Goal: Transaction & Acquisition: Purchase product/service

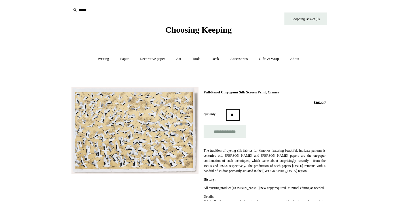
scroll to position [30, 0]
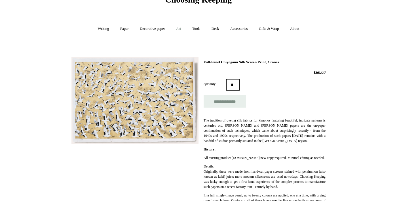
click at [180, 29] on link "Art +" at bounding box center [178, 28] width 15 height 15
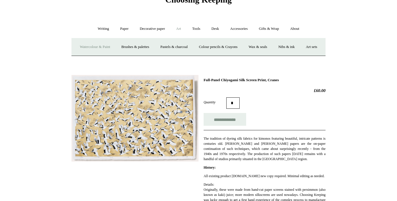
click at [107, 49] on link "Watercolour & Paint" at bounding box center [95, 46] width 41 height 15
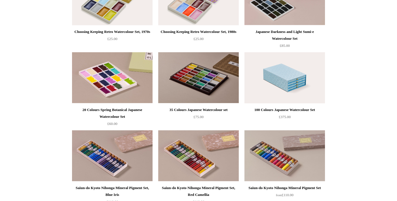
scroll to position [412, 0]
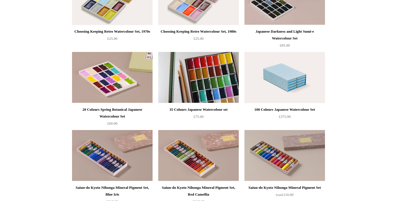
click at [204, 80] on img at bounding box center [198, 77] width 81 height 51
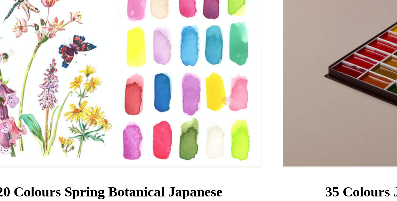
click at [131, 94] on img at bounding box center [112, 79] width 81 height 51
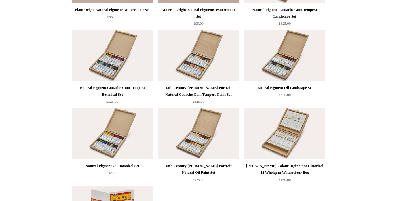
scroll to position [1134, 0]
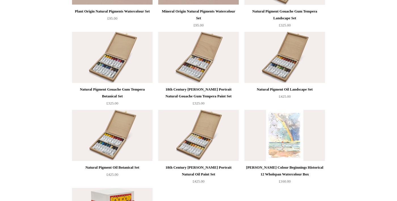
click at [297, 145] on img at bounding box center [285, 135] width 81 height 51
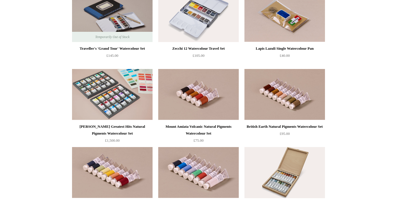
scroll to position [941, 0]
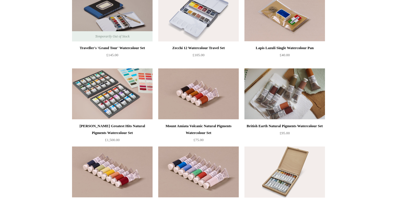
click at [304, 104] on img at bounding box center [285, 93] width 81 height 51
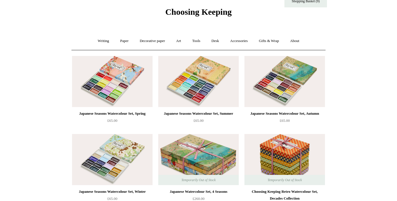
scroll to position [0, 0]
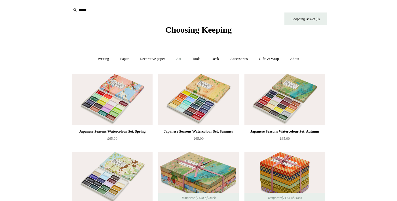
click at [178, 59] on link "Art +" at bounding box center [178, 58] width 15 height 15
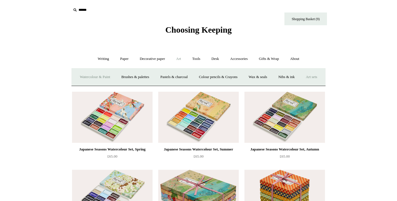
click at [301, 85] on link "Art sets" at bounding box center [312, 76] width 22 height 15
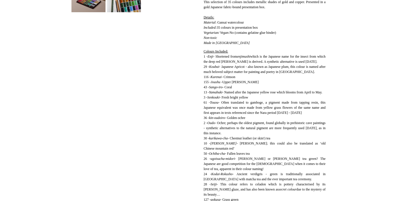
scroll to position [179, 0]
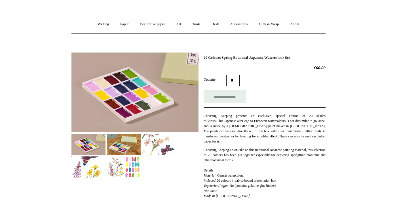
scroll to position [35, 0]
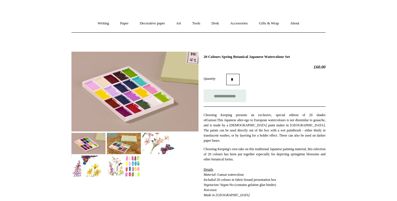
click at [135, 170] on img at bounding box center [124, 165] width 34 height 21
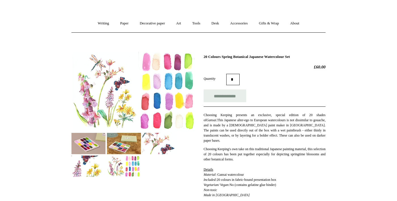
click at [126, 148] on img at bounding box center [124, 143] width 34 height 21
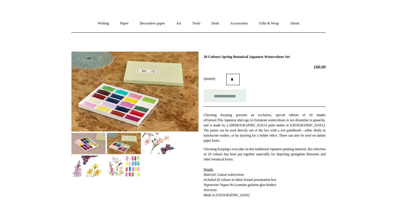
click at [167, 148] on img at bounding box center [159, 143] width 34 height 21
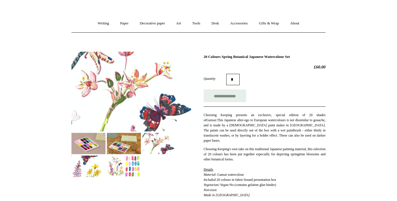
click at [91, 142] on img at bounding box center [88, 143] width 34 height 21
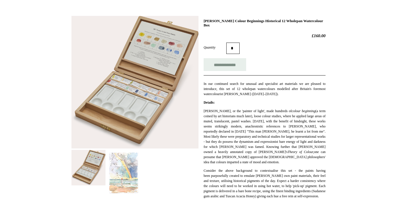
scroll to position [72, 0]
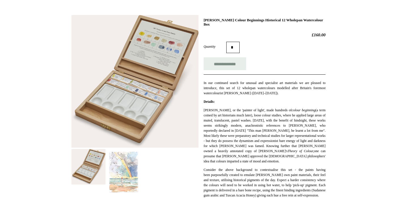
click at [133, 184] on img at bounding box center [124, 172] width 34 height 47
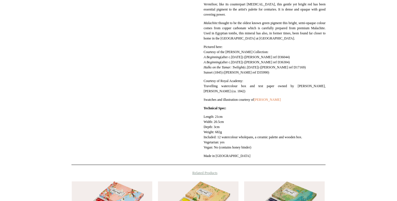
scroll to position [501, 0]
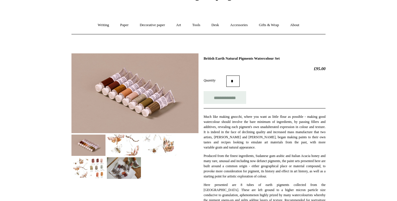
scroll to position [41, 0]
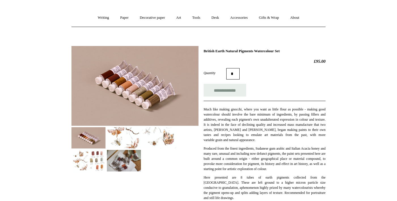
click at [125, 144] on img at bounding box center [124, 137] width 34 height 21
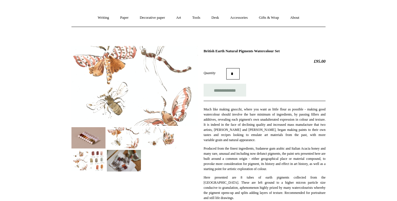
click at [157, 143] on img at bounding box center [159, 137] width 34 height 21
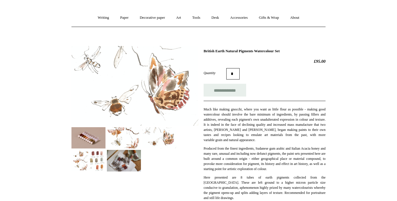
click at [95, 163] on img at bounding box center [88, 160] width 34 height 21
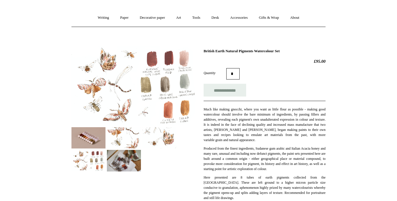
click at [126, 164] on img at bounding box center [124, 160] width 34 height 21
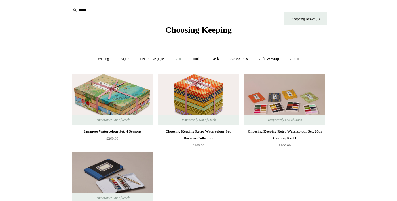
click at [180, 58] on link "Art +" at bounding box center [178, 58] width 15 height 15
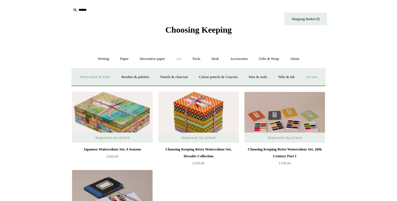
click at [108, 79] on link "Watercolour & Paint" at bounding box center [95, 76] width 41 height 15
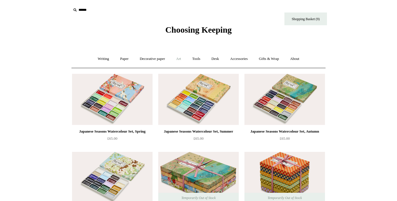
click at [180, 59] on link "Art +" at bounding box center [178, 58] width 15 height 15
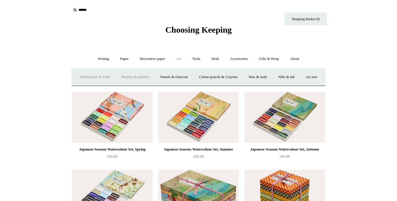
click at [151, 75] on link "Brushes & palettes" at bounding box center [135, 76] width 38 height 15
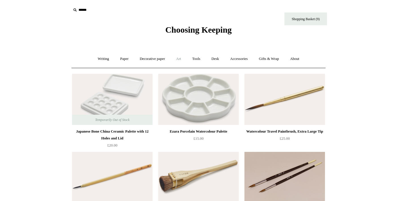
click at [178, 60] on link "Art +" at bounding box center [178, 58] width 15 height 15
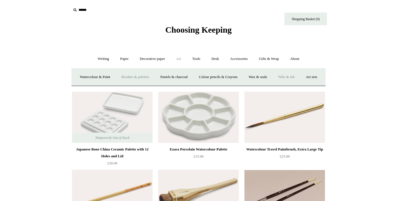
click at [300, 77] on link "Nibs & ink" at bounding box center [286, 76] width 27 height 15
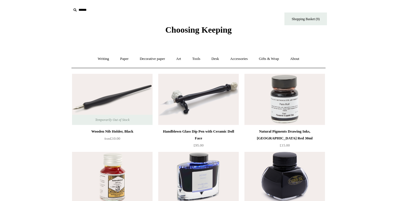
click at [222, 111] on img at bounding box center [198, 99] width 81 height 51
click at [180, 59] on link "Art +" at bounding box center [178, 58] width 15 height 15
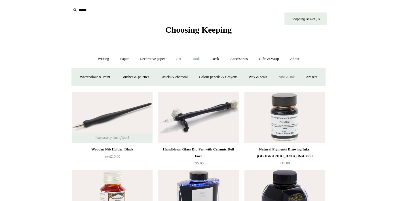
click at [199, 58] on link "Tools +" at bounding box center [196, 58] width 18 height 15
click at [313, 22] on link "Shopping Basket (9)" at bounding box center [306, 18] width 43 height 13
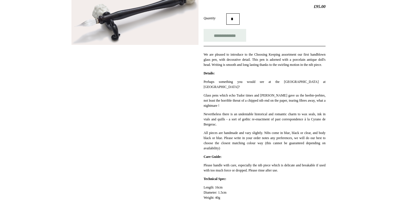
scroll to position [102, 0]
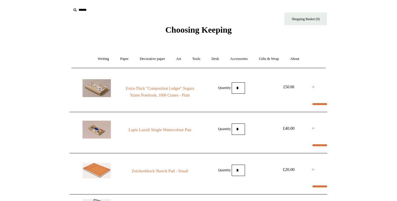
select select "**********"
type input "********"
select select "*******"
click at [213, 29] on span "Choosing Keeping" at bounding box center [198, 29] width 66 height 9
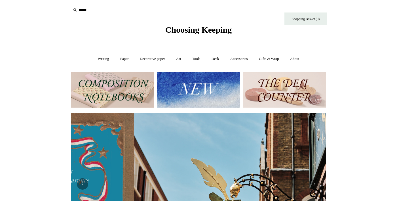
scroll to position [0, 255]
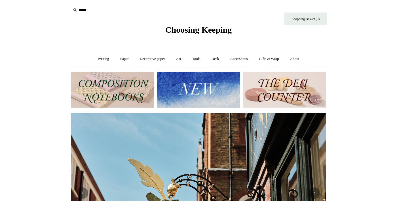
click at [217, 97] on img at bounding box center [198, 89] width 83 height 35
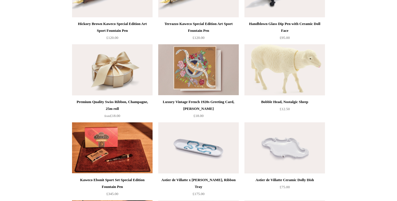
scroll to position [342, 0]
